Goal: Check status: Check status

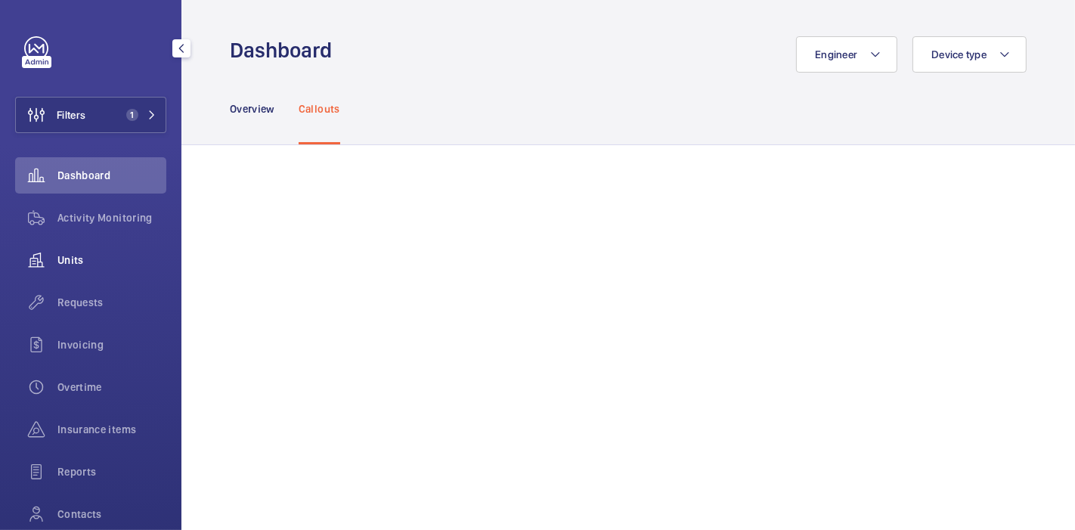
scroll to position [969, 0]
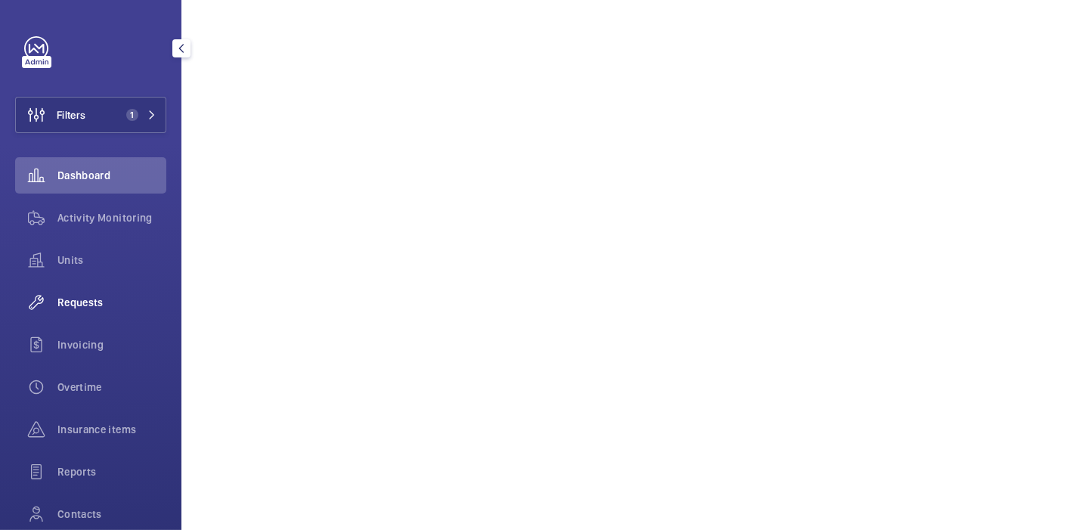
click at [64, 299] on span "Requests" at bounding box center [111, 302] width 109 height 15
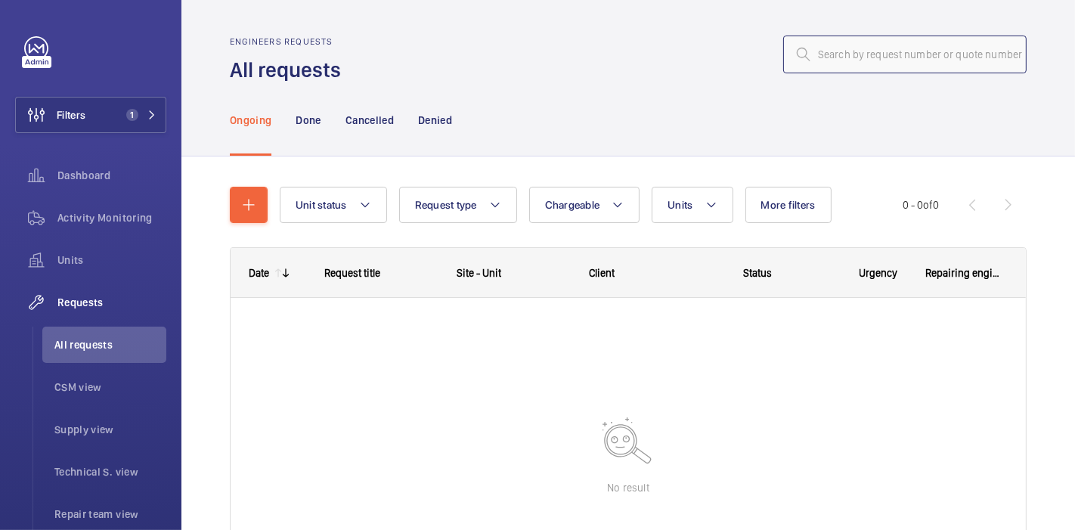
click at [805, 63] on input "text" at bounding box center [905, 55] width 244 height 38
paste input "R25-07178"
click at [812, 57] on input "R25-07178" at bounding box center [905, 55] width 244 height 38
click at [307, 130] on div "Done" at bounding box center [308, 120] width 25 height 72
click at [808, 60] on input "25-07178" at bounding box center [905, 55] width 244 height 38
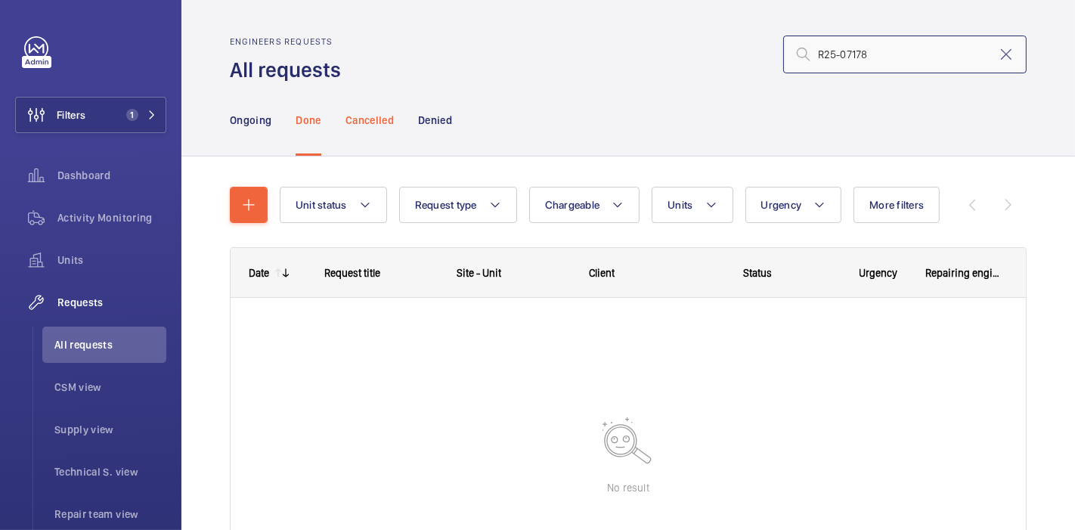
type input "R25-07178"
click at [359, 123] on p "Cancelled" at bounding box center [370, 120] width 48 height 15
click at [445, 115] on p "Denied" at bounding box center [435, 120] width 34 height 15
click at [276, 127] on nav "Ongoing Done Cancelled Denied" at bounding box center [341, 120] width 222 height 72
click at [257, 124] on p "Ongoing" at bounding box center [251, 120] width 42 height 15
